Goal: Check status: Check status

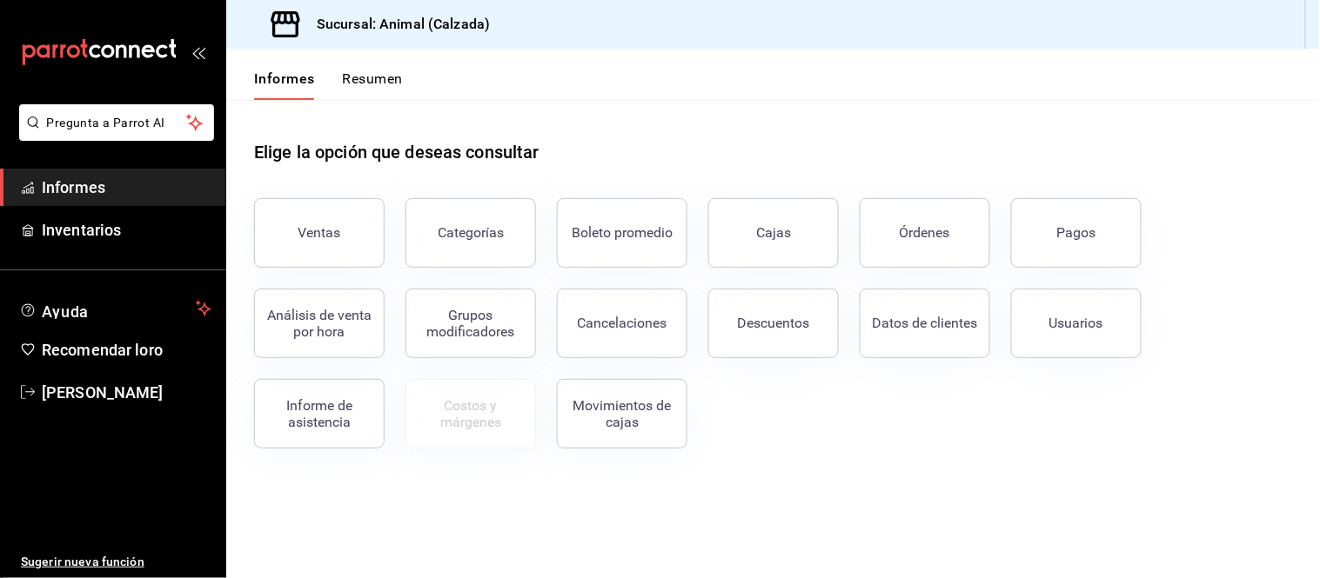
click at [968, 431] on div "Ventas Categorías Boleto promedio Cajas Órdenes Pagos Análisis de venta por hor…" at bounding box center [762, 312] width 1059 height 271
click at [1079, 351] on button "Usuarios" at bounding box center [1076, 324] width 130 height 70
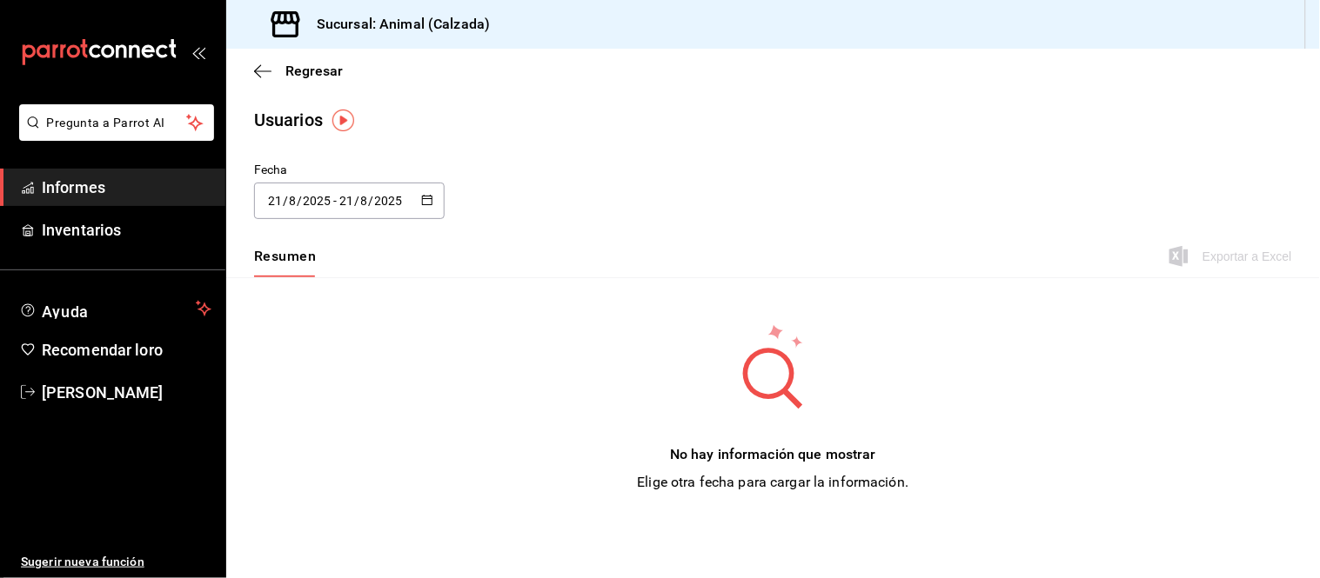
click at [412, 212] on div "[DATE] [DATE] - [DATE] [DATE]" at bounding box center [349, 201] width 190 height 37
click at [333, 459] on li "Rango de fechas" at bounding box center [336, 451] width 164 height 39
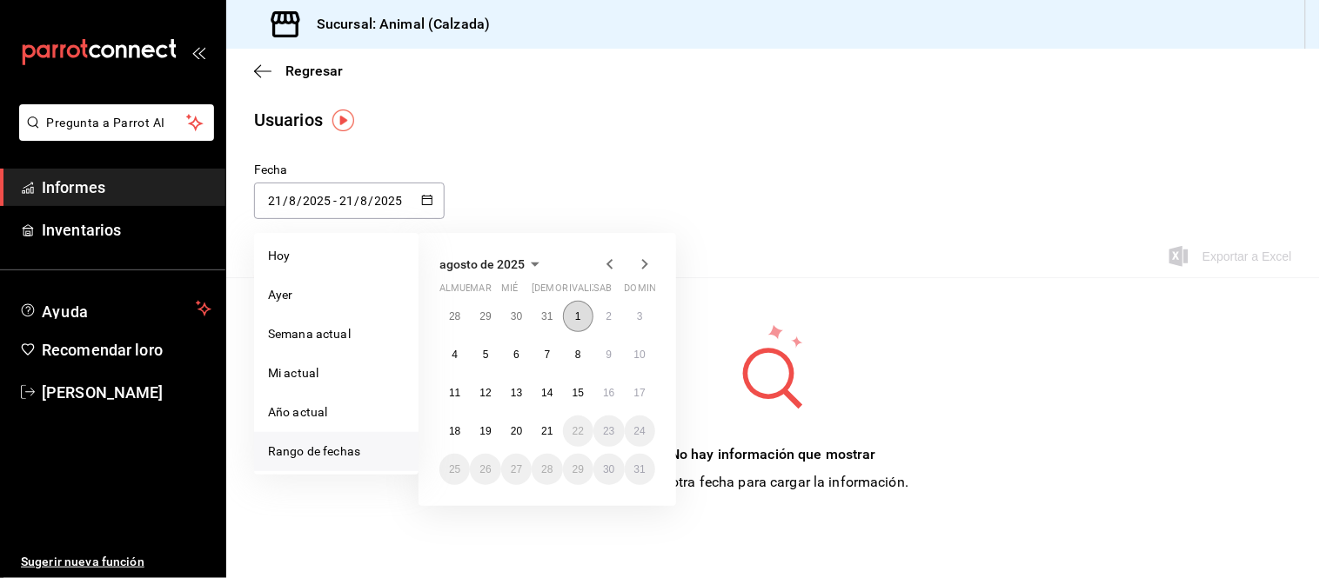
click at [569, 317] on button "1" at bounding box center [578, 316] width 30 height 31
click at [511, 424] on button "20" at bounding box center [516, 431] width 30 height 31
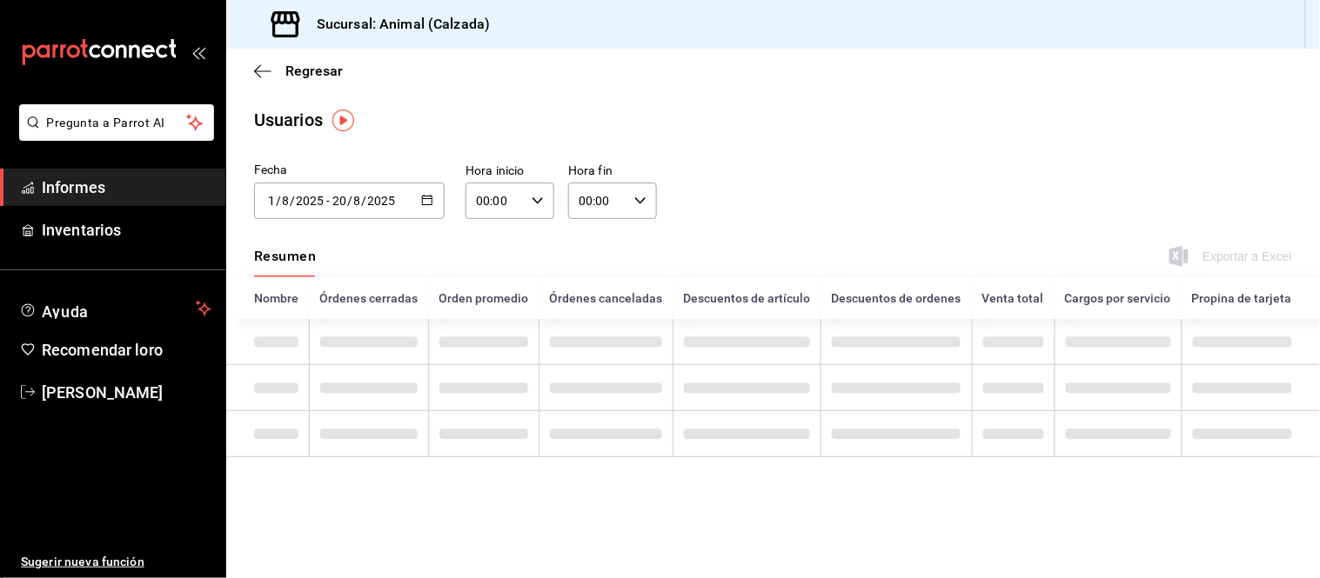
type input "[DATE]"
type input "1"
type input "[DATE]"
type input "20"
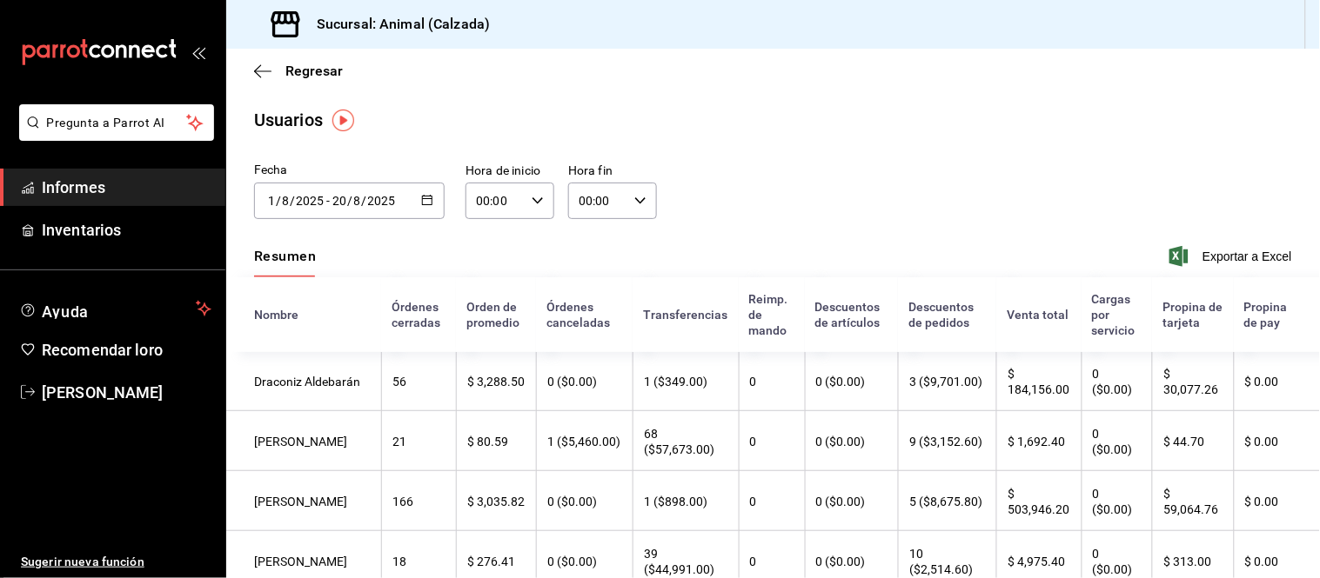
click at [856, 237] on div "Fecha [DATE] [DATE] - [DATE] [DATE] agosto de 2025 almuerzo mar [PERSON_NAME] r…" at bounding box center [772, 200] width 1093 height 79
click at [380, 203] on input "2025" at bounding box center [382, 201] width 30 height 14
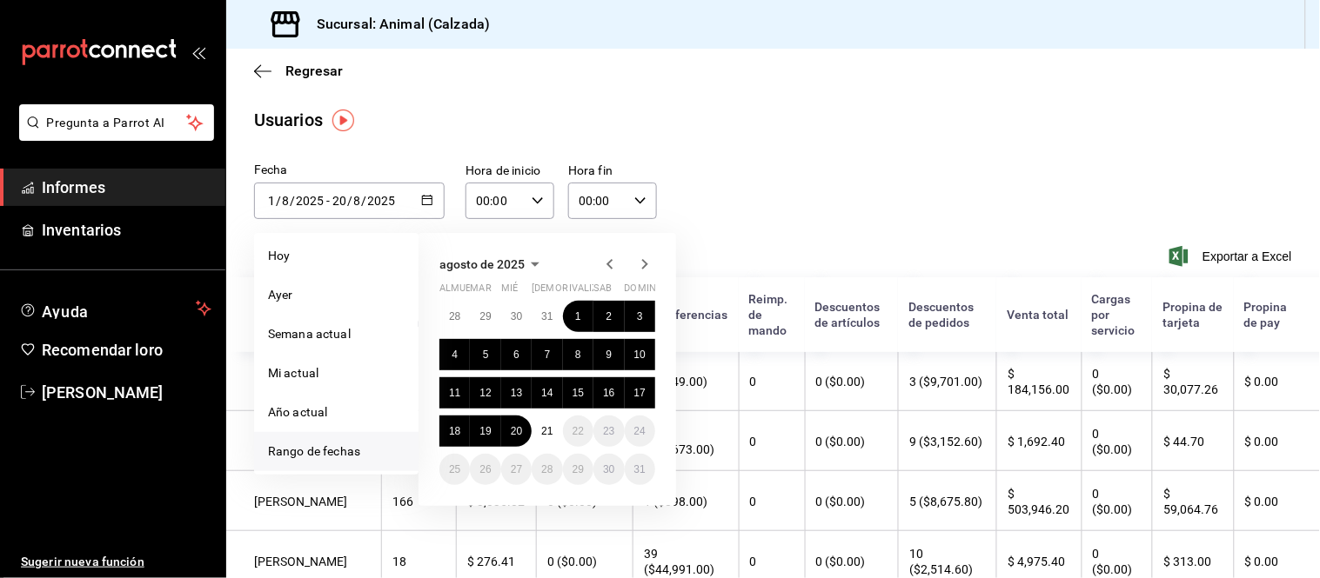
click at [424, 189] on div "[DATE] [DATE] - [DATE] [DATE]" at bounding box center [349, 201] width 190 height 37
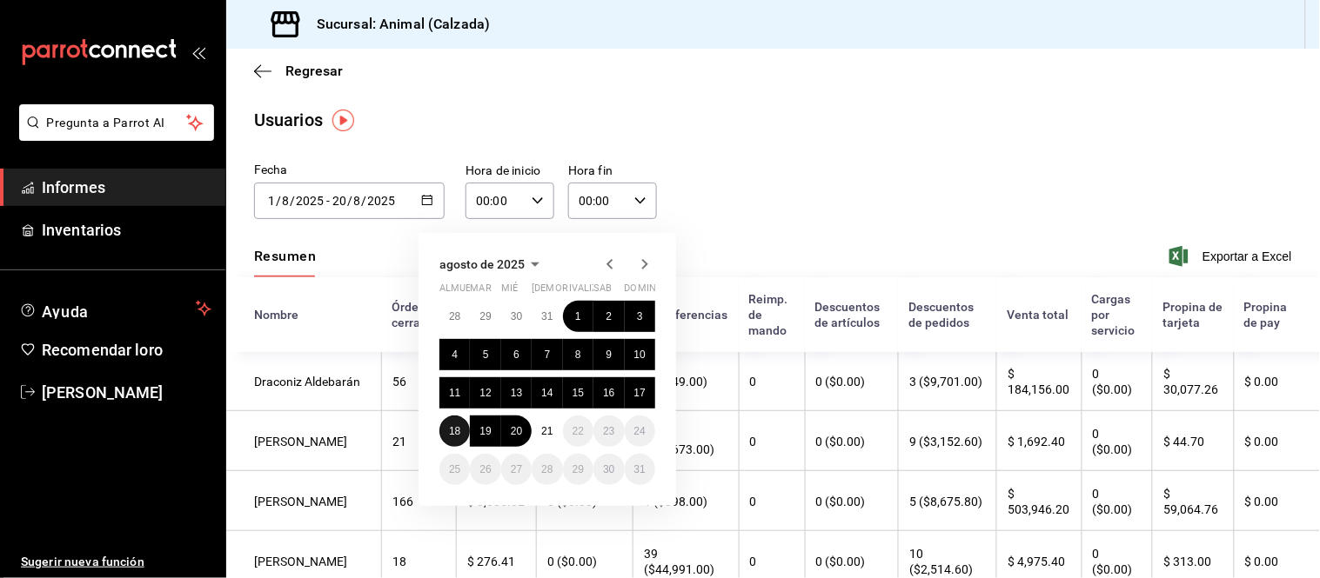
click at [453, 426] on font "18" at bounding box center [454, 431] width 11 height 12
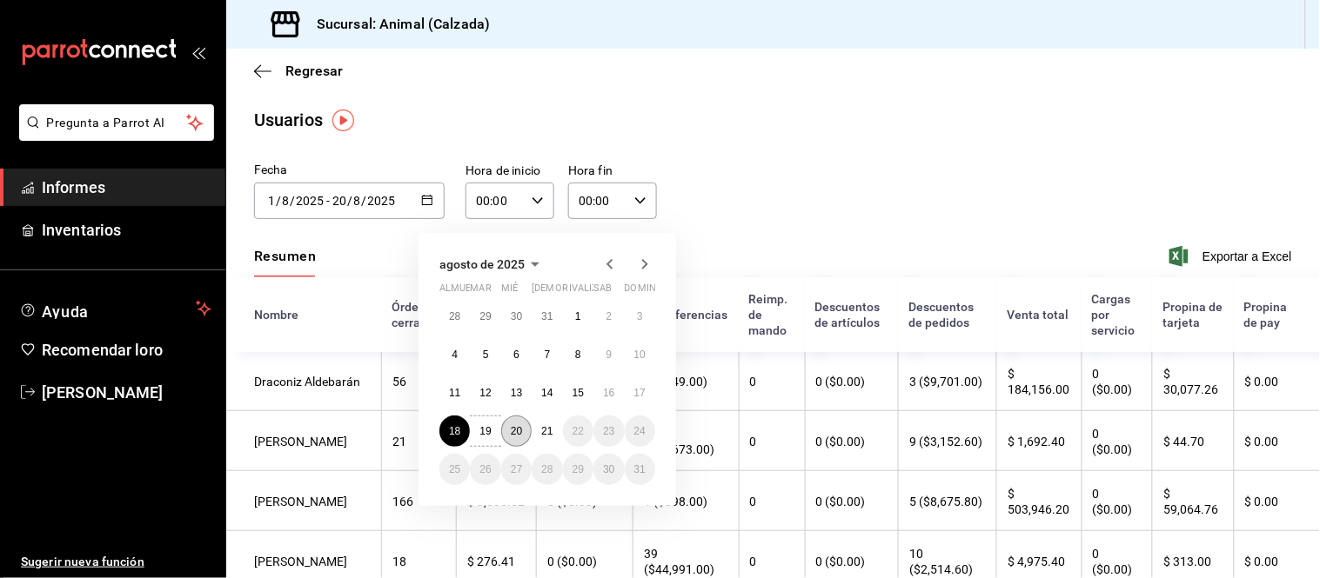
click at [517, 426] on font "20" at bounding box center [516, 431] width 11 height 12
type input "[DATE]"
type input "18"
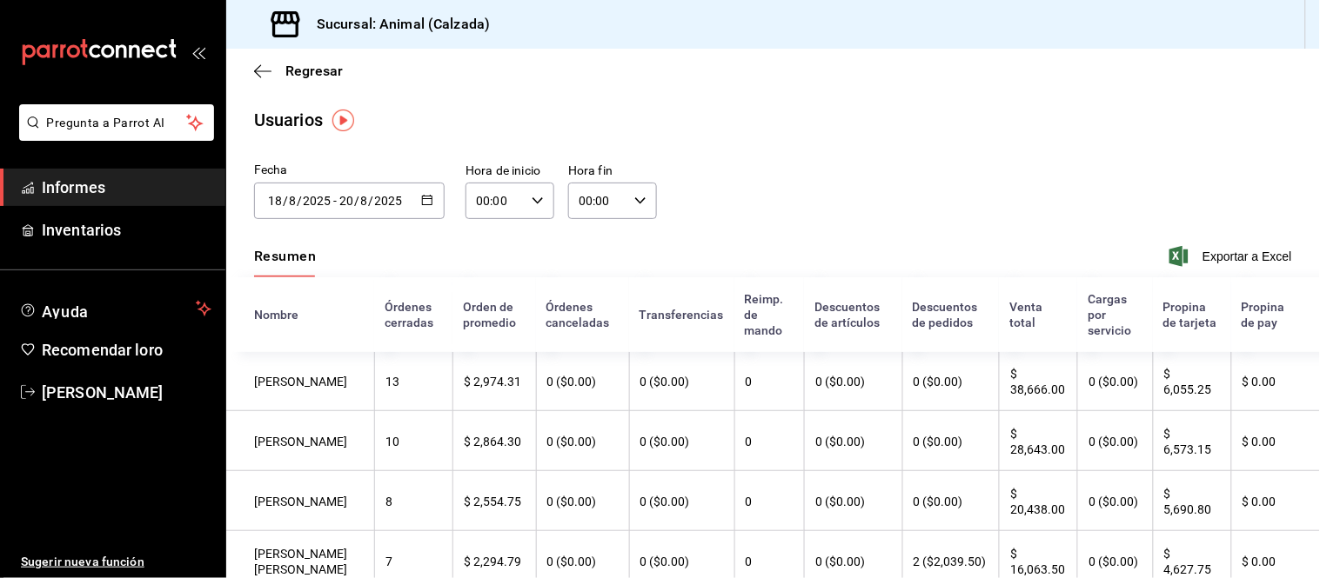
click at [714, 120] on div "Usuarios" at bounding box center [772, 120] width 1093 height 26
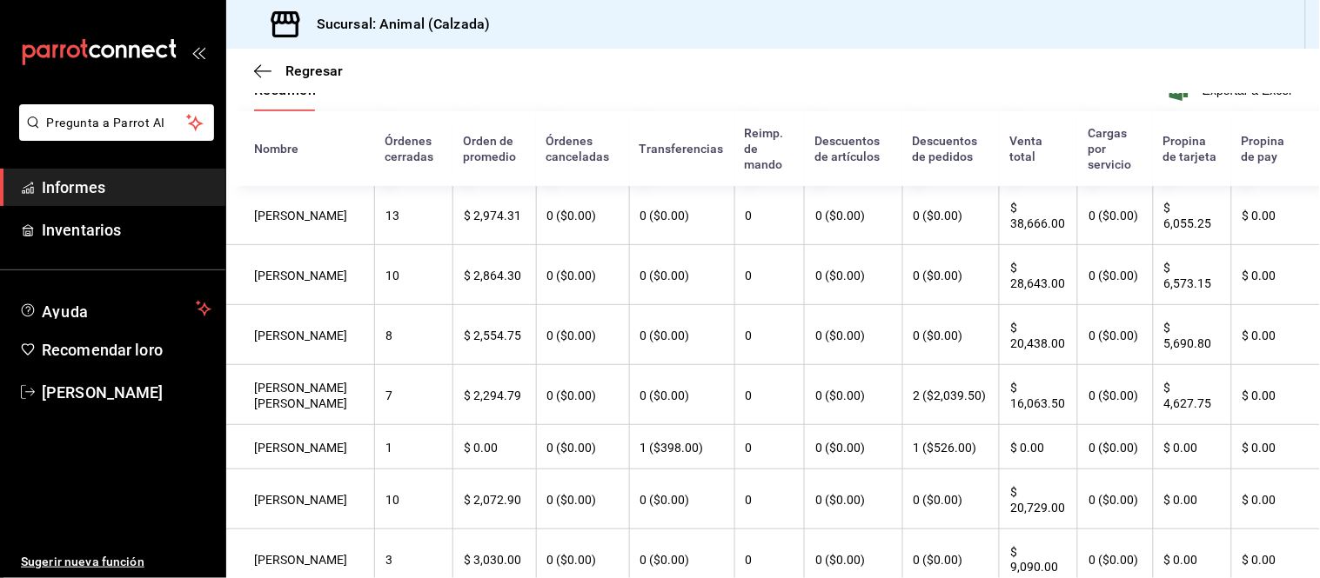
scroll to position [70, 0]
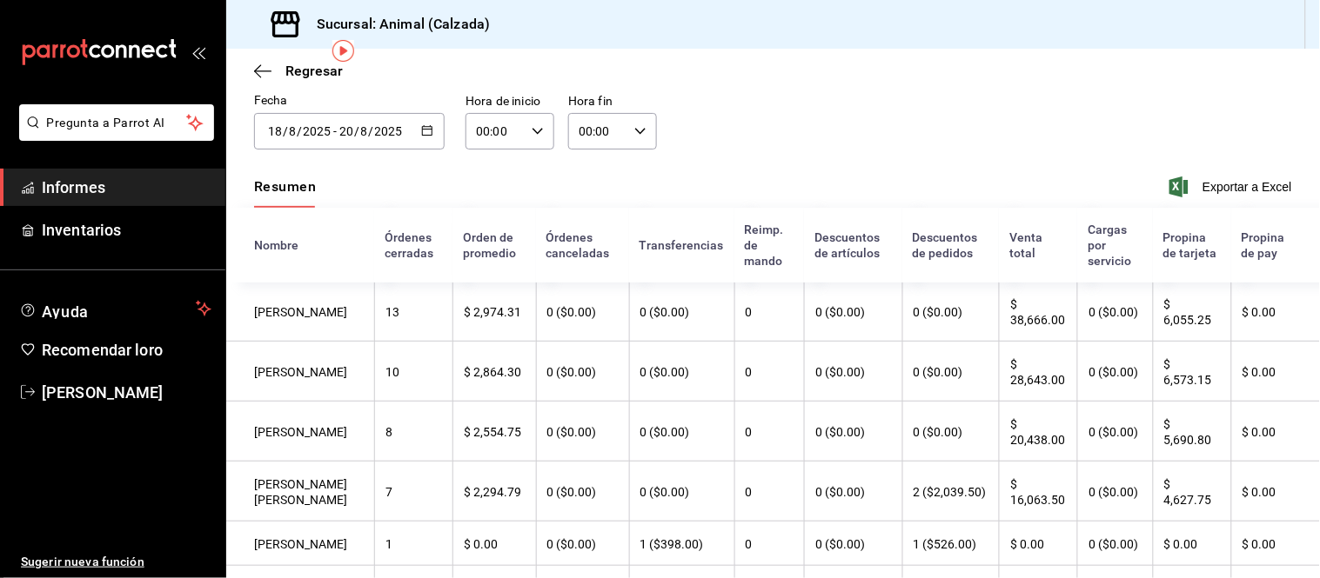
click at [426, 134] on icon "button" at bounding box center [427, 130] width 12 height 12
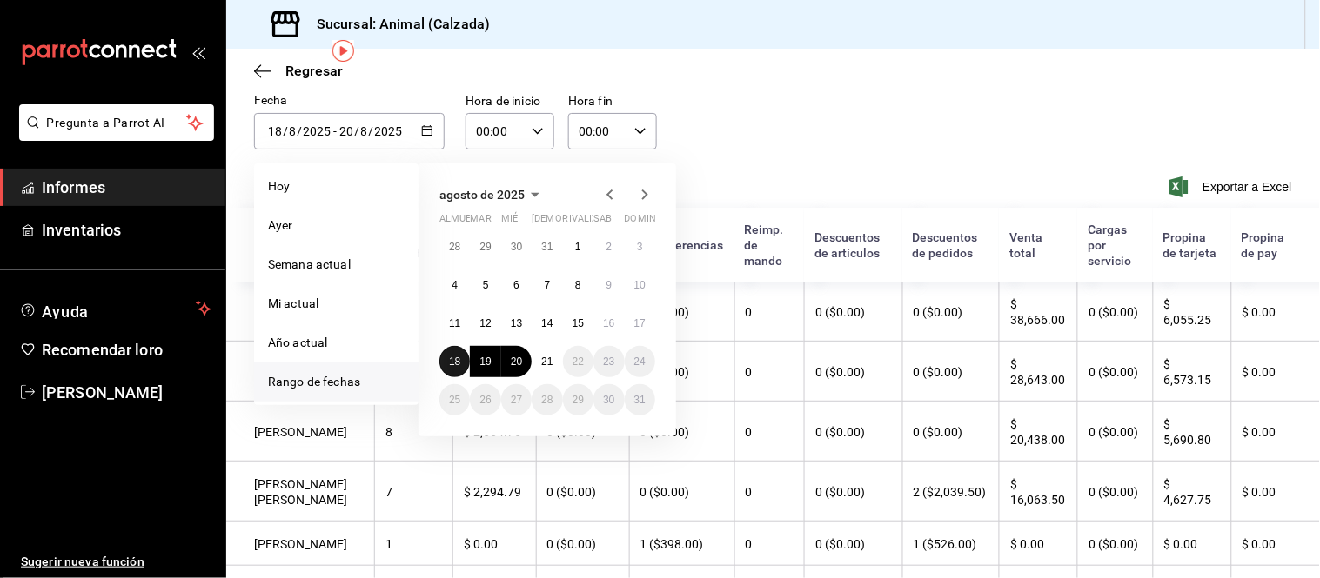
click at [456, 360] on font "18" at bounding box center [454, 362] width 11 height 12
click at [511, 360] on font "20" at bounding box center [516, 362] width 11 height 12
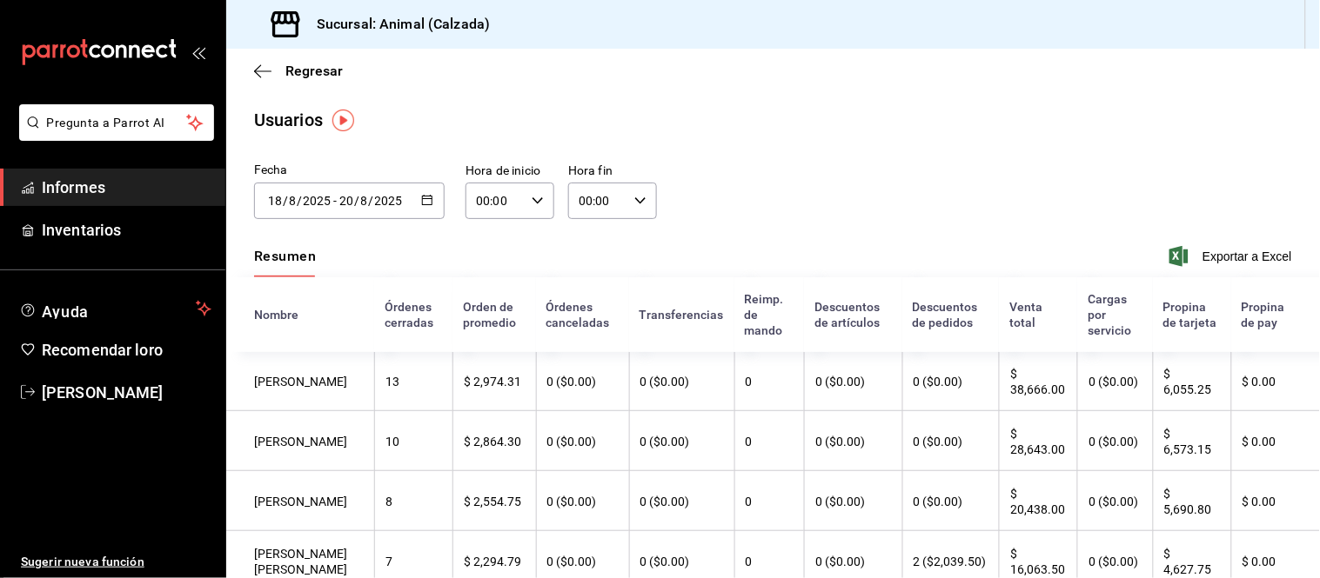
click at [360, 204] on input "8" at bounding box center [364, 201] width 9 height 14
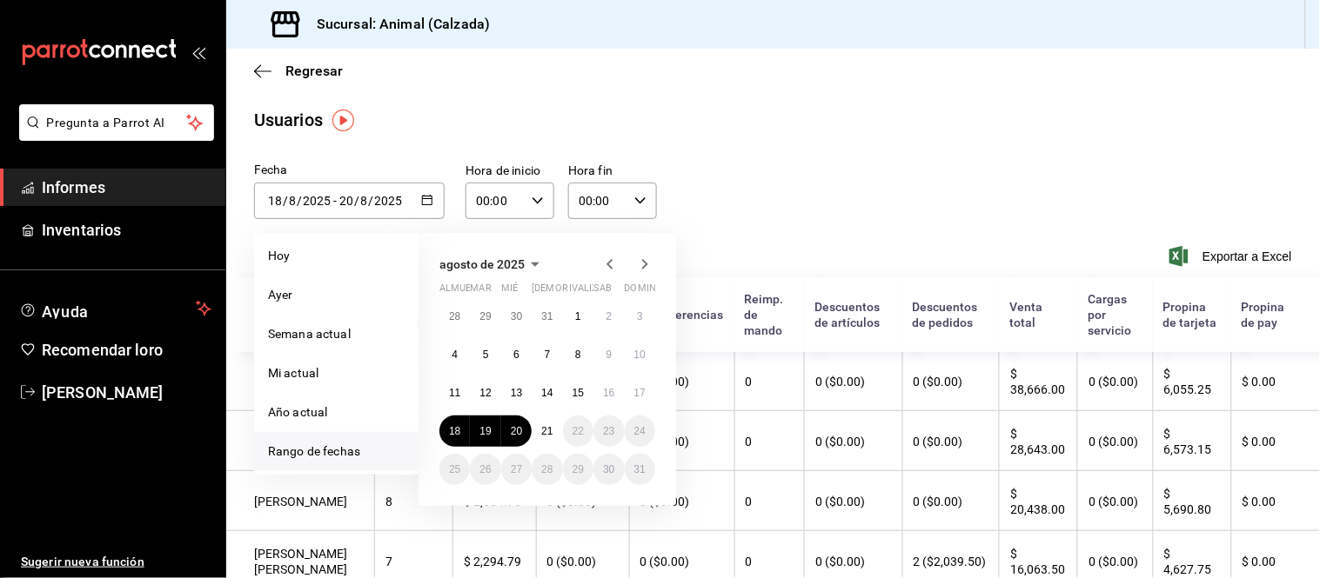
click at [424, 201] on icon "button" at bounding box center [427, 200] width 12 height 12
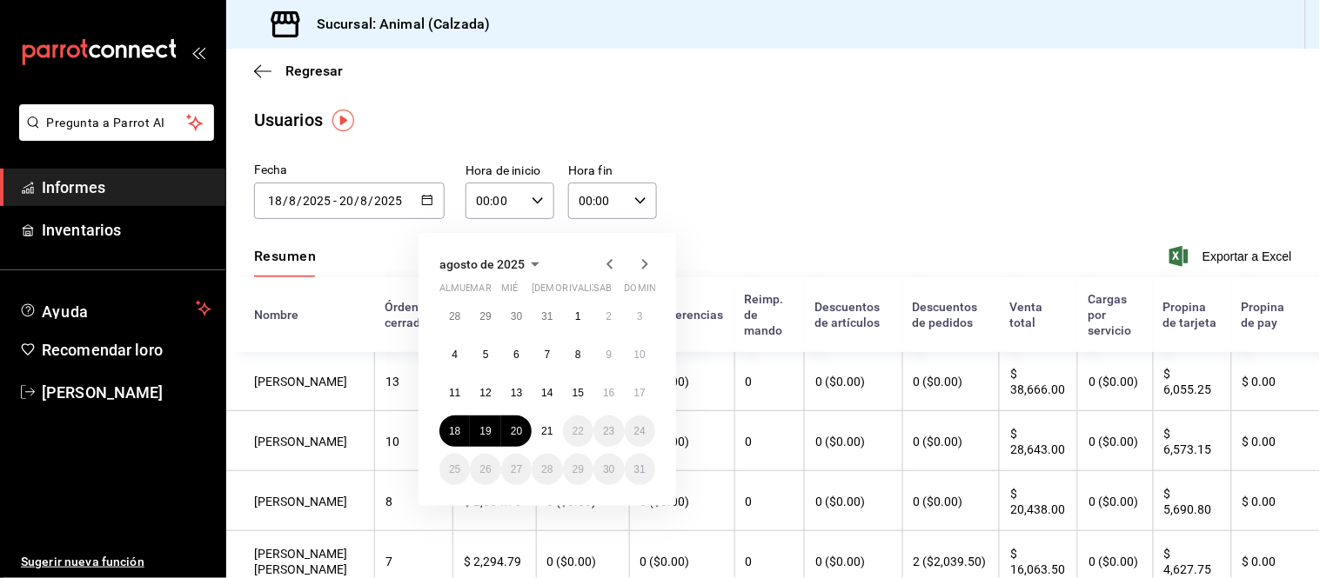
click at [707, 137] on main "Regresar Usuarios Fecha [DATE] [DATE] - [DATE] [DATE] agosto de 2025 almuerzo m…" at bounding box center [772, 519] width 1093 height 940
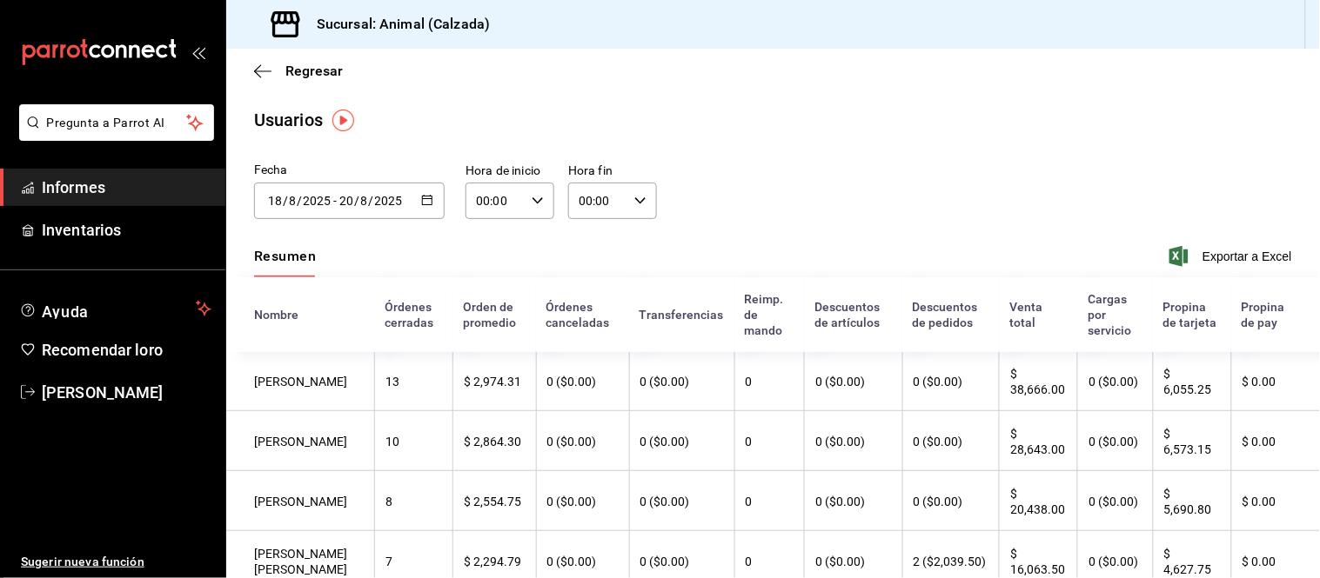
click at [377, 197] on input "2025" at bounding box center [389, 201] width 30 height 14
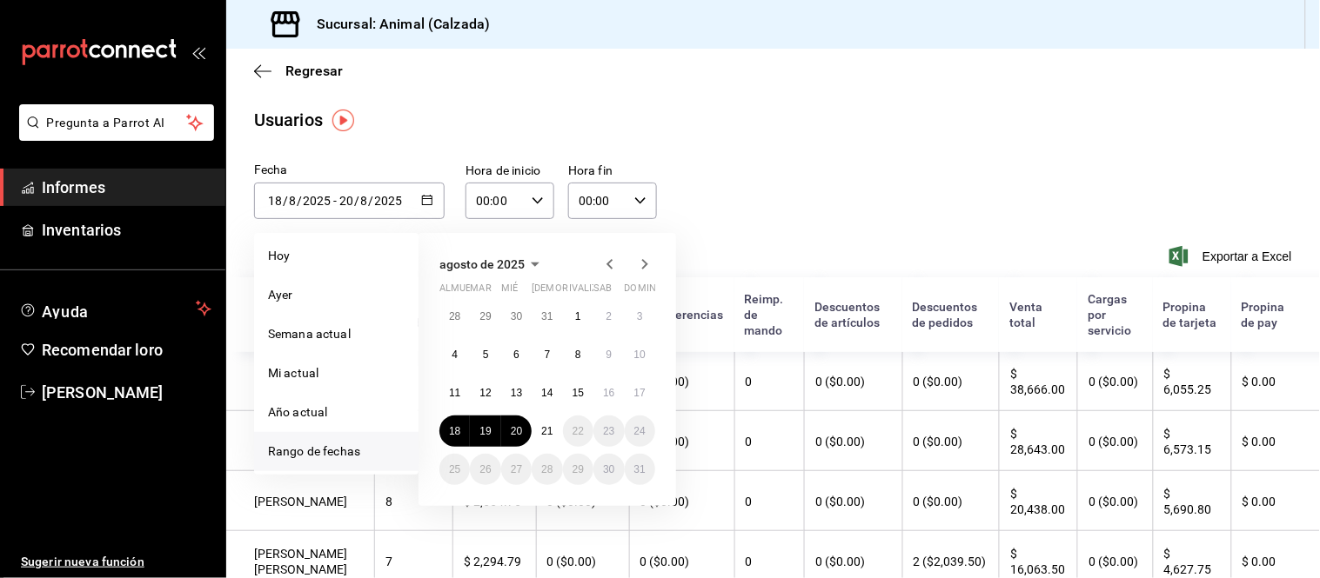
click at [411, 196] on div "[DATE] [DATE] - [DATE] [DATE]" at bounding box center [349, 201] width 190 height 37
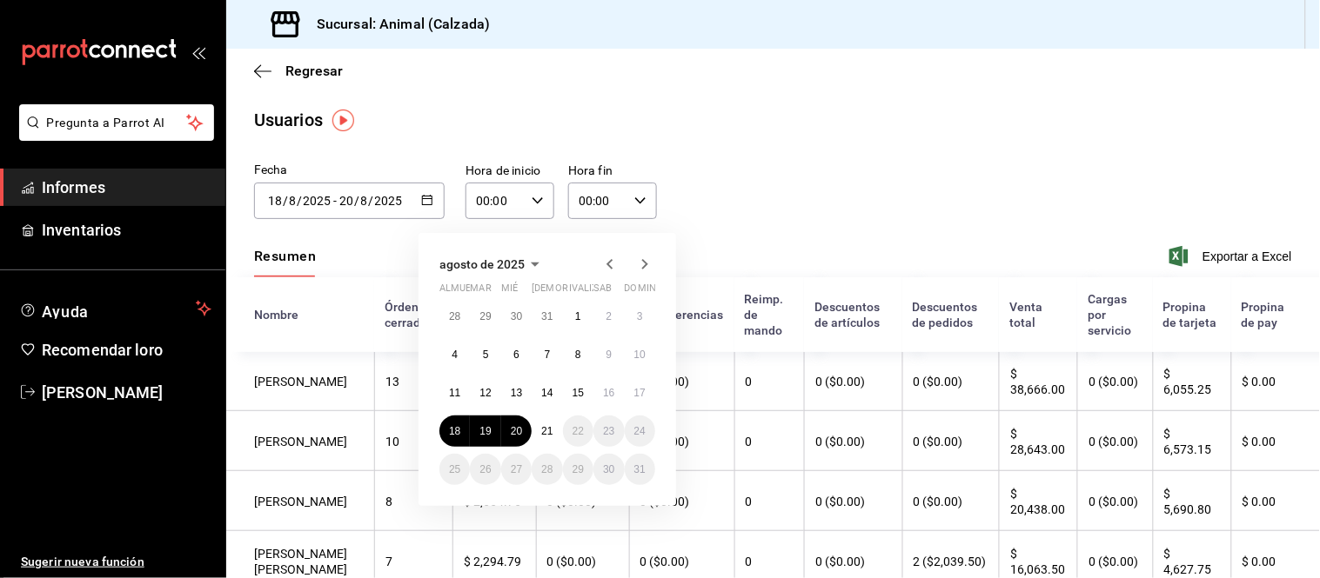
click at [423, 196] on \(Stroke\) "button" at bounding box center [427, 201] width 10 height 10
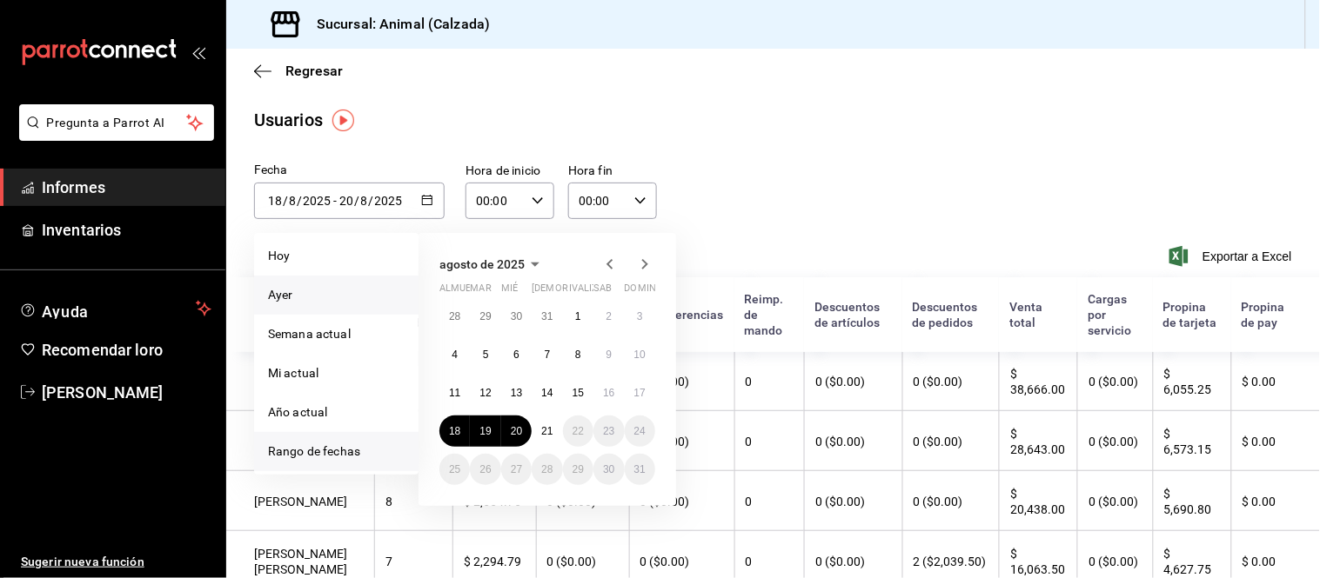
click at [293, 303] on li "Ayer" at bounding box center [336, 295] width 164 height 39
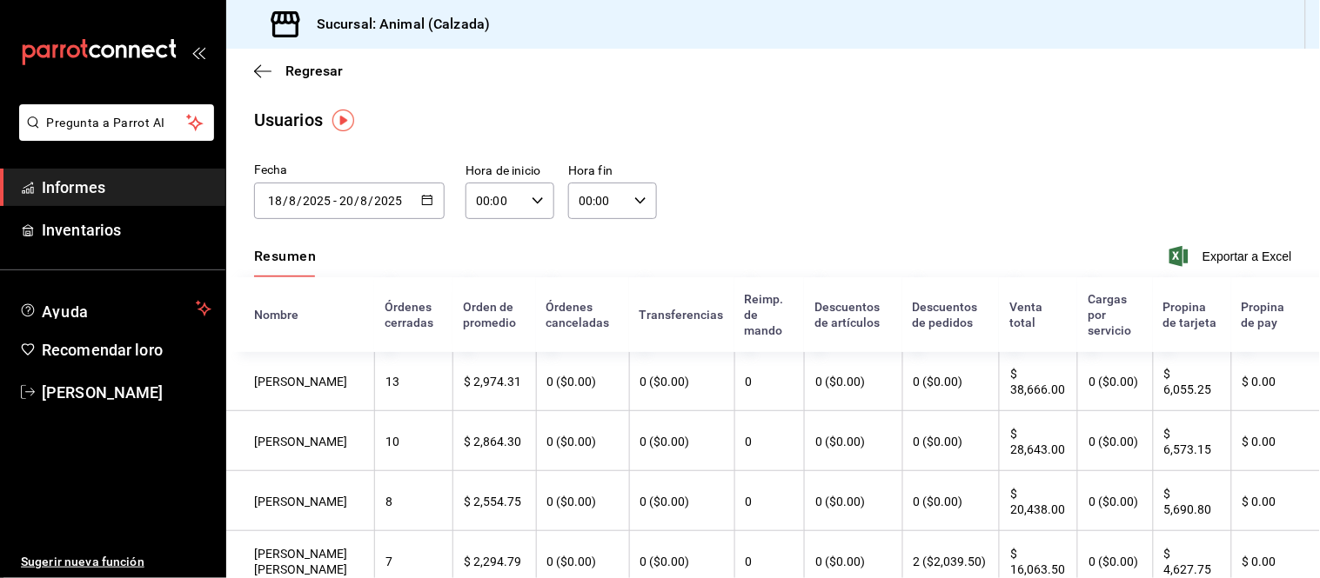
type input "[DATE]"
type input "20"
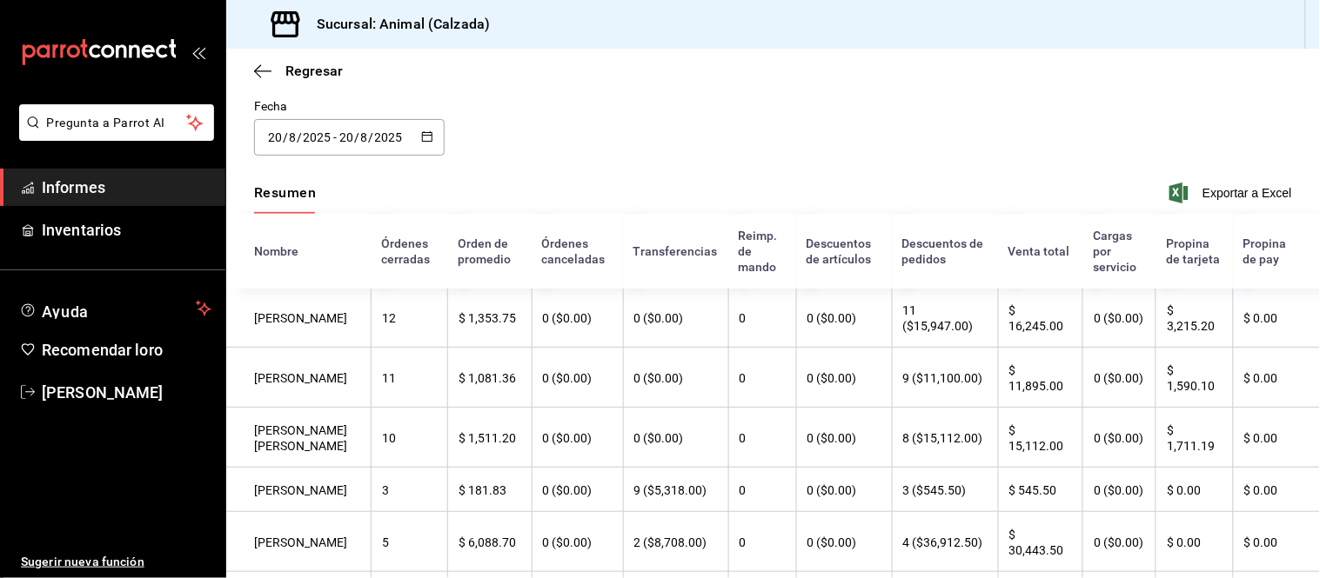
scroll to position [50, 0]
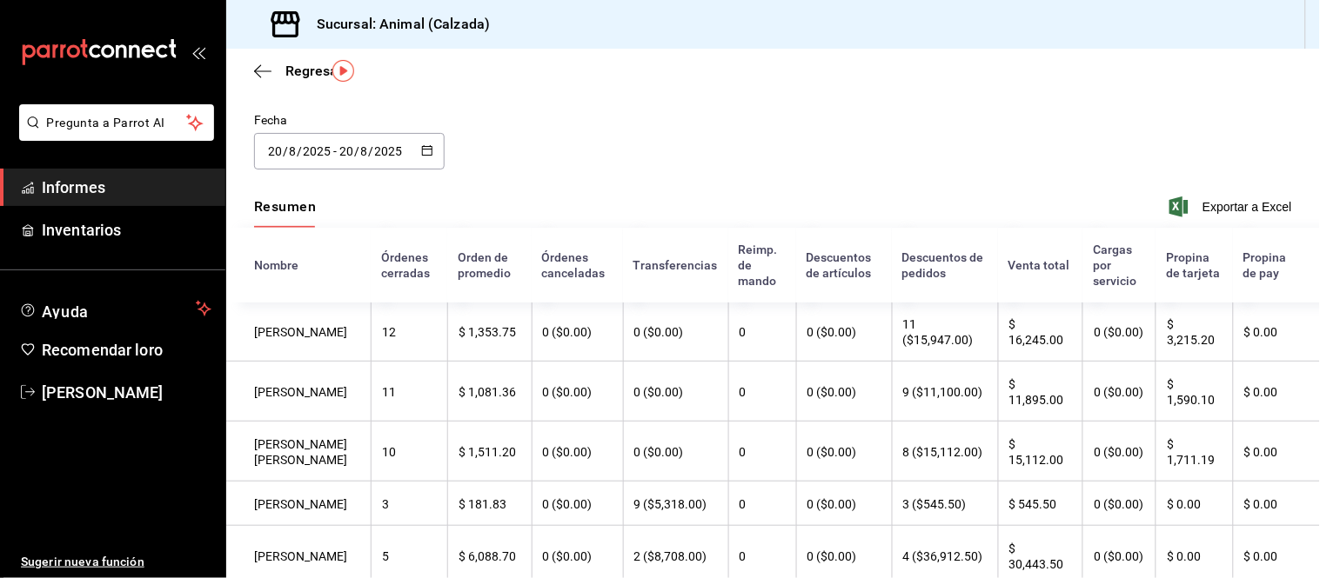
click at [93, 49] on icon "carpetas de buzón" at bounding box center [99, 52] width 157 height 26
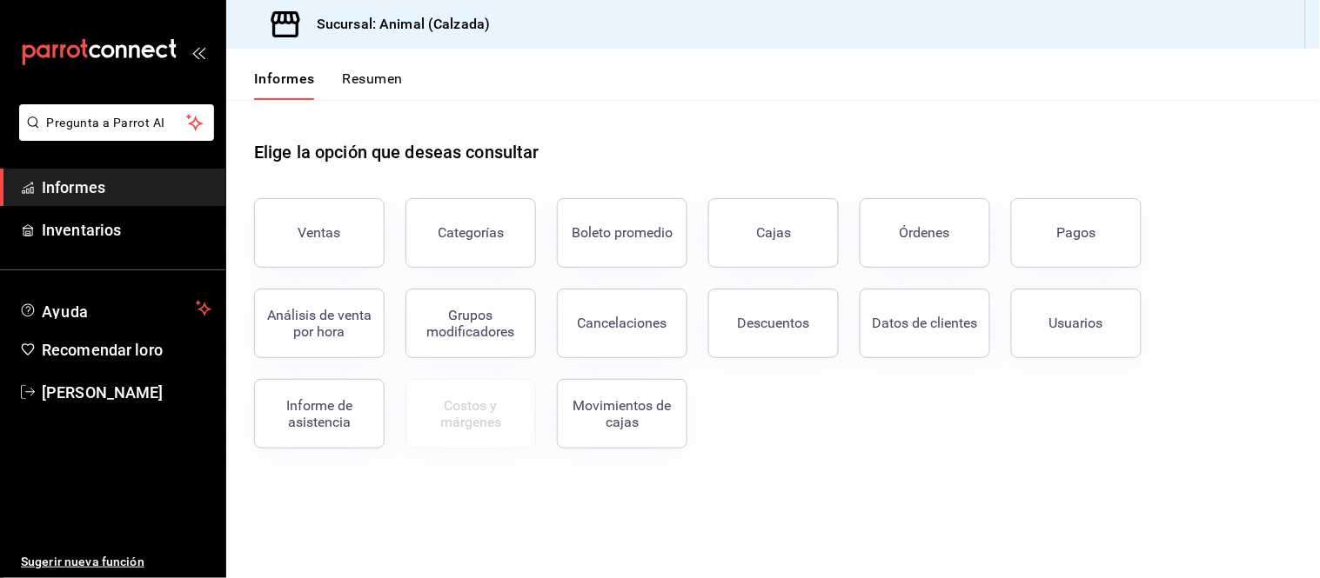
click at [976, 140] on div "Elige la opción que deseas consultar" at bounding box center [773, 138] width 1038 height 77
